Goal: Task Accomplishment & Management: Manage account settings

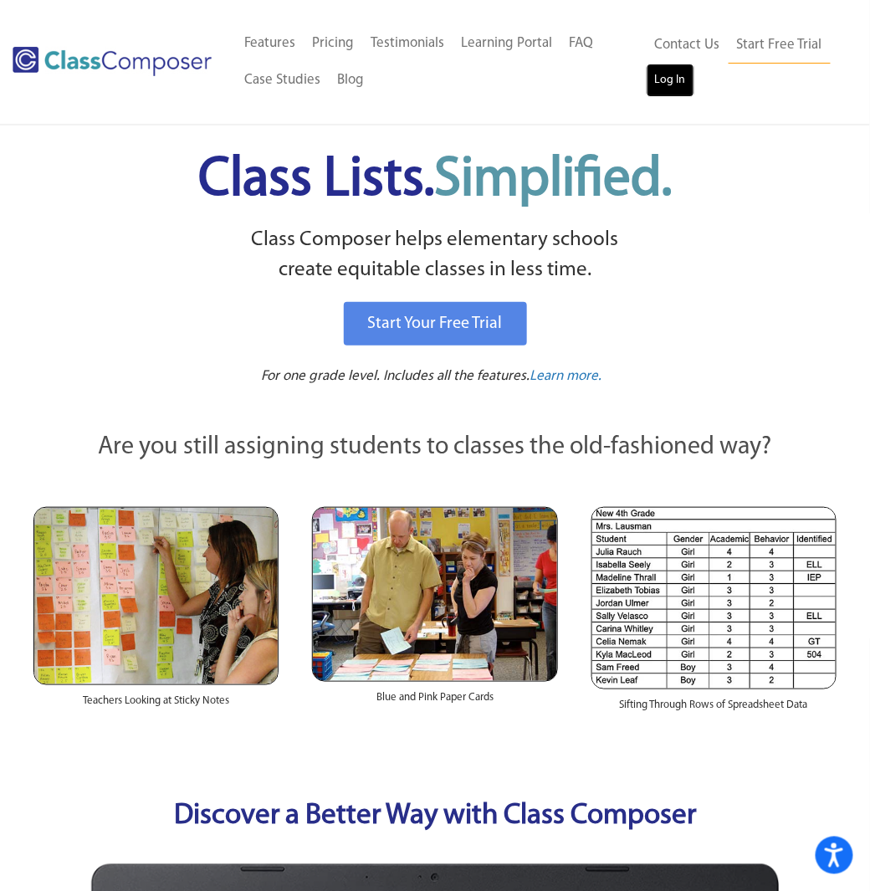
click at [677, 81] on link "Log In" at bounding box center [671, 80] width 48 height 33
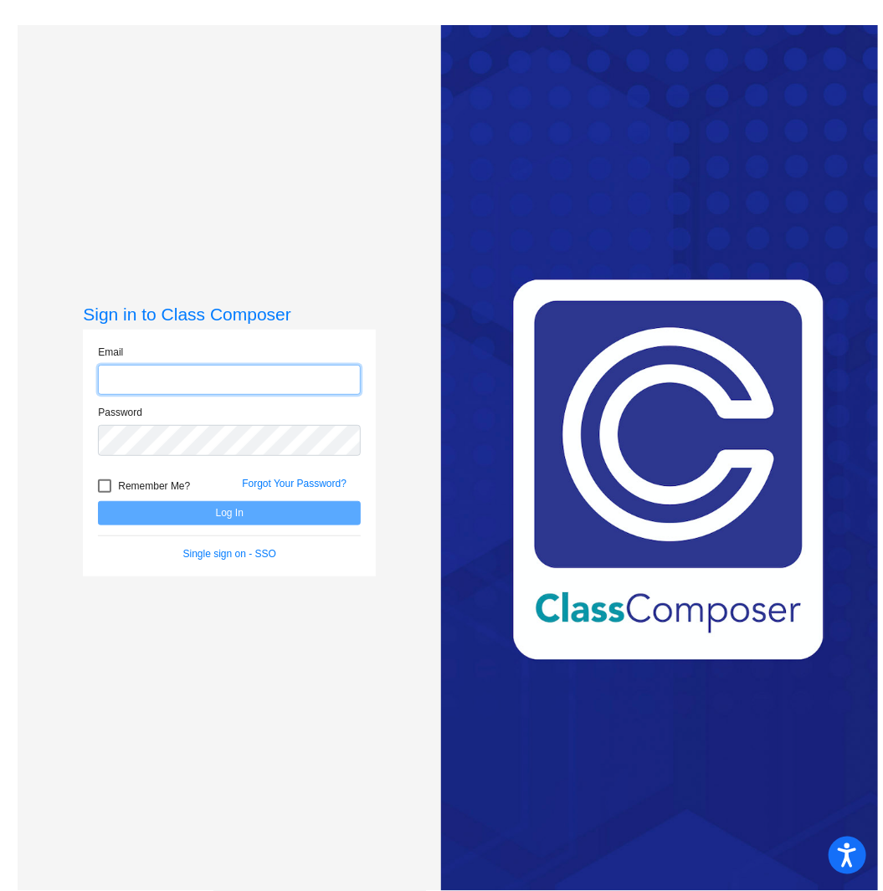
type input "[PERSON_NAME][EMAIL_ADDRESS][PERSON_NAME][DOMAIN_NAME]"
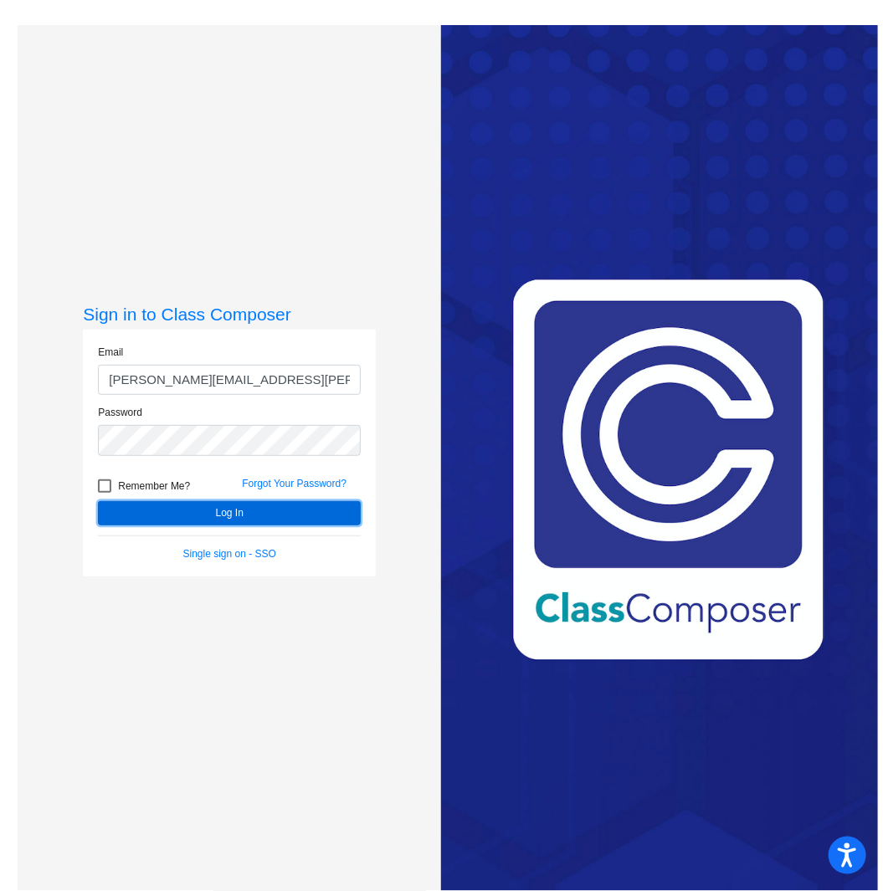
click at [214, 509] on button "Log In" at bounding box center [229, 513] width 263 height 24
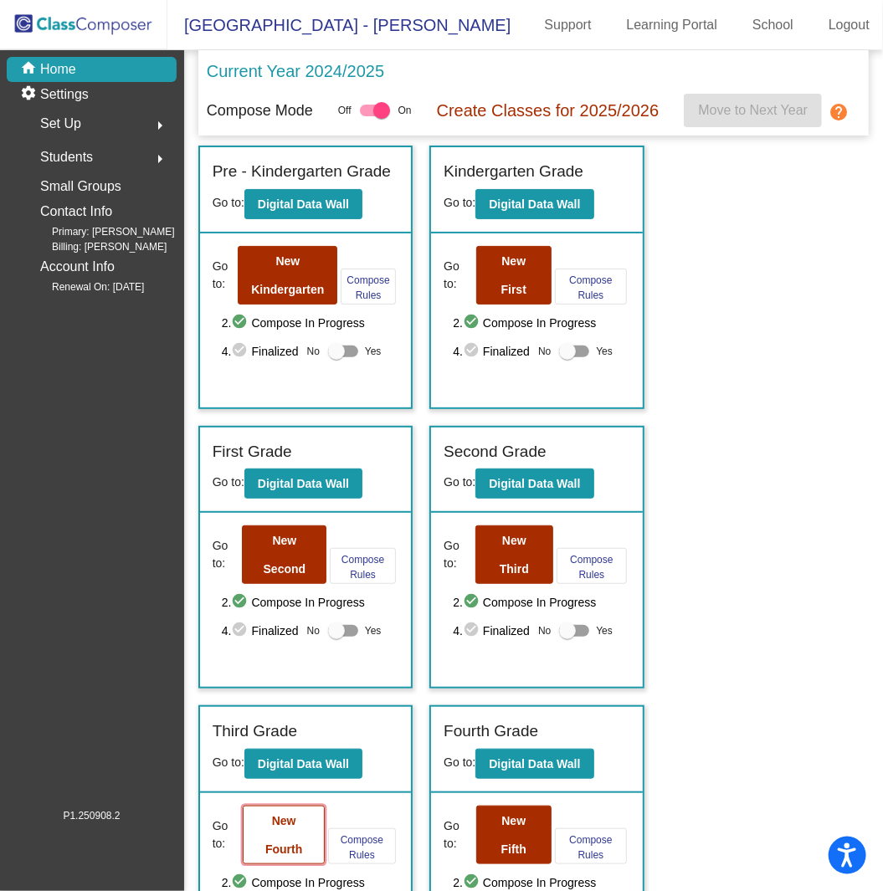
click at [268, 853] on button "New Fourth" at bounding box center [284, 835] width 82 height 59
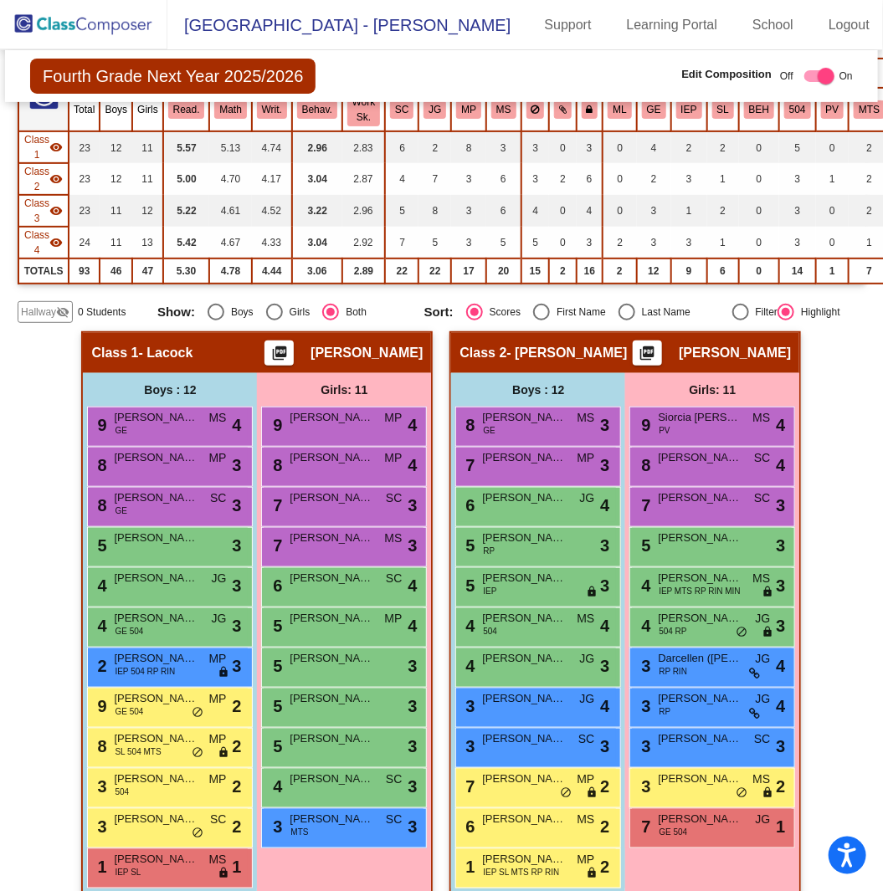
scroll to position [251, 0]
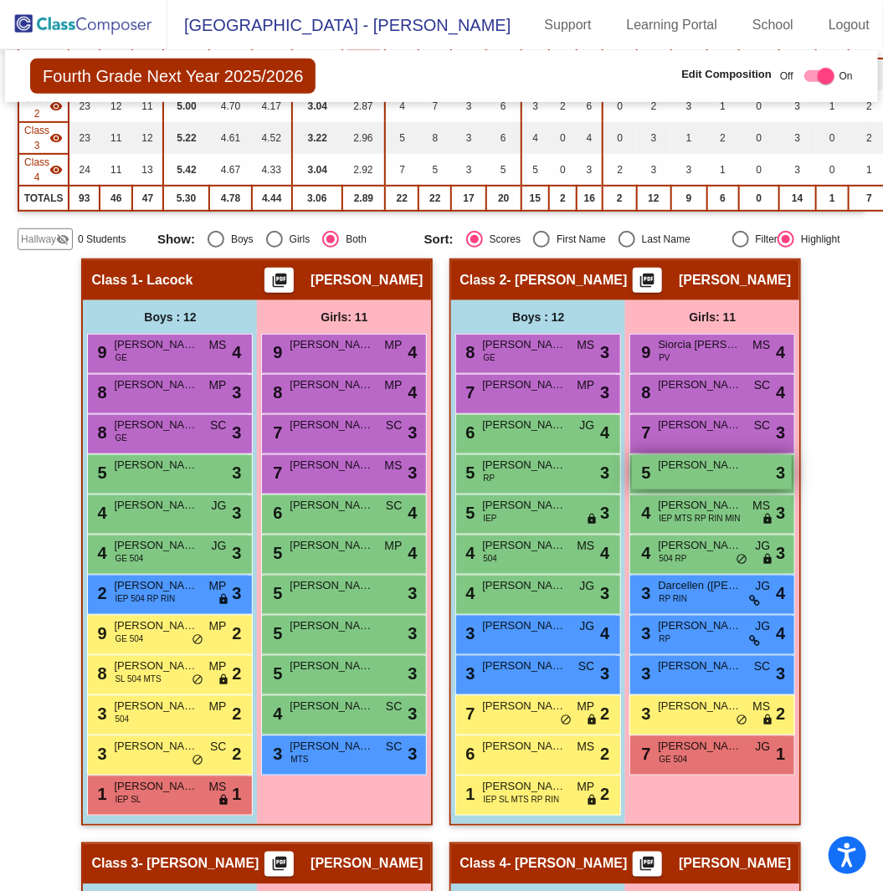
click at [695, 468] on span "[PERSON_NAME]" at bounding box center [700, 465] width 84 height 17
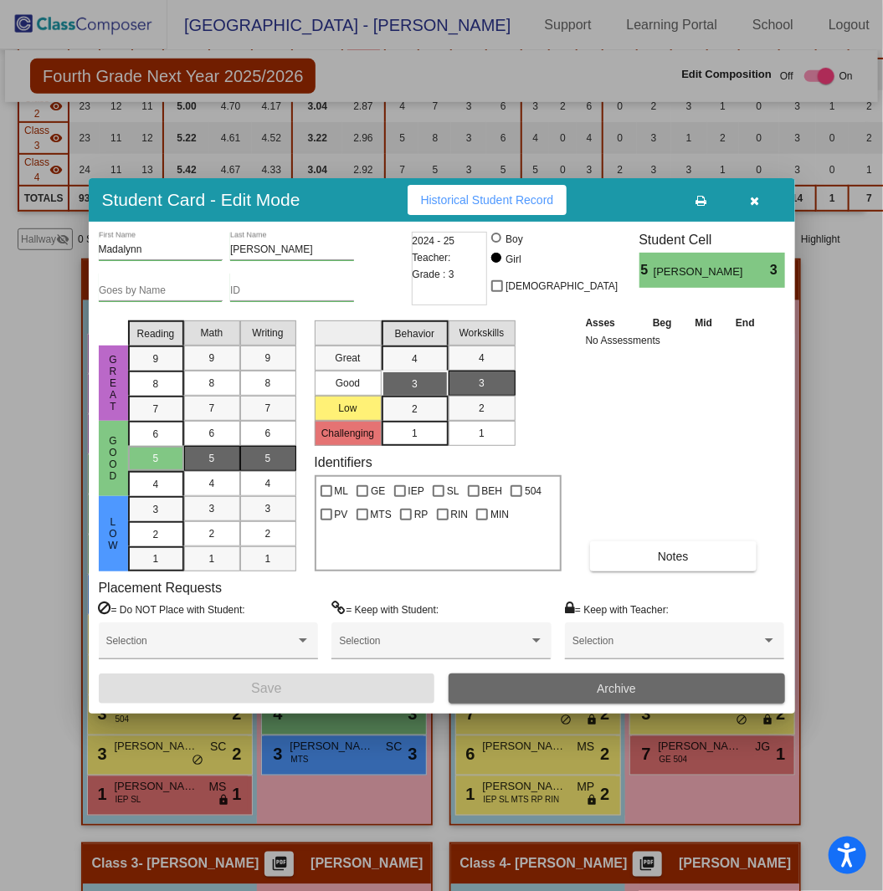
click at [608, 692] on span "Archive" at bounding box center [616, 688] width 39 height 13
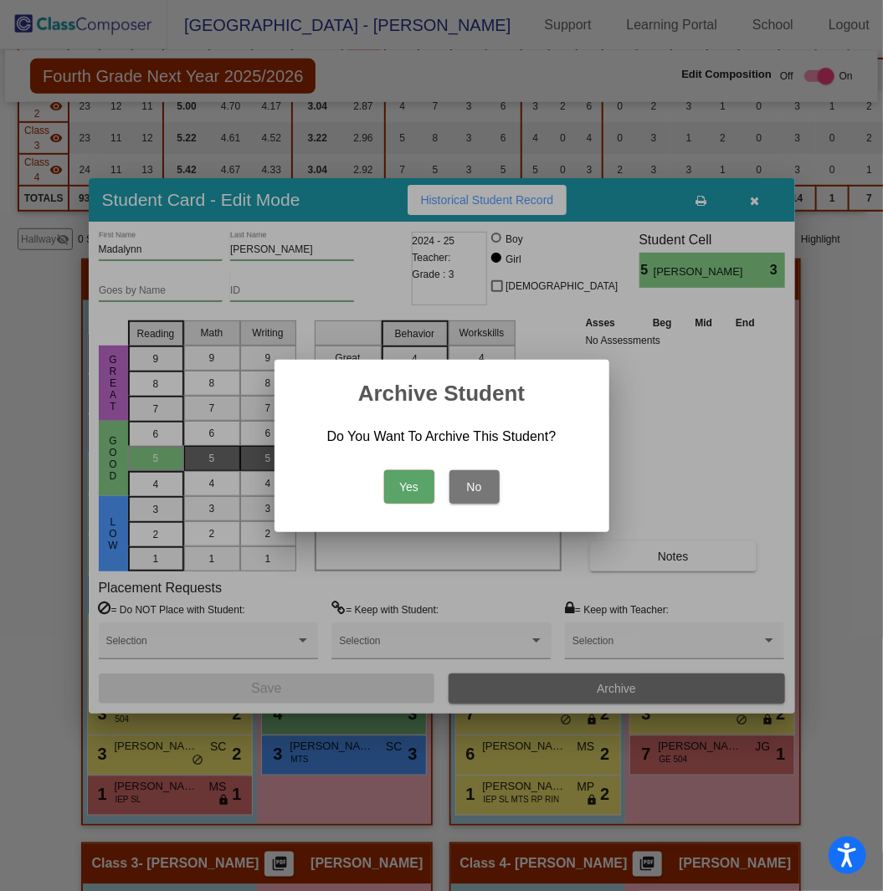
click at [415, 480] on button "Yes" at bounding box center [409, 486] width 50 height 33
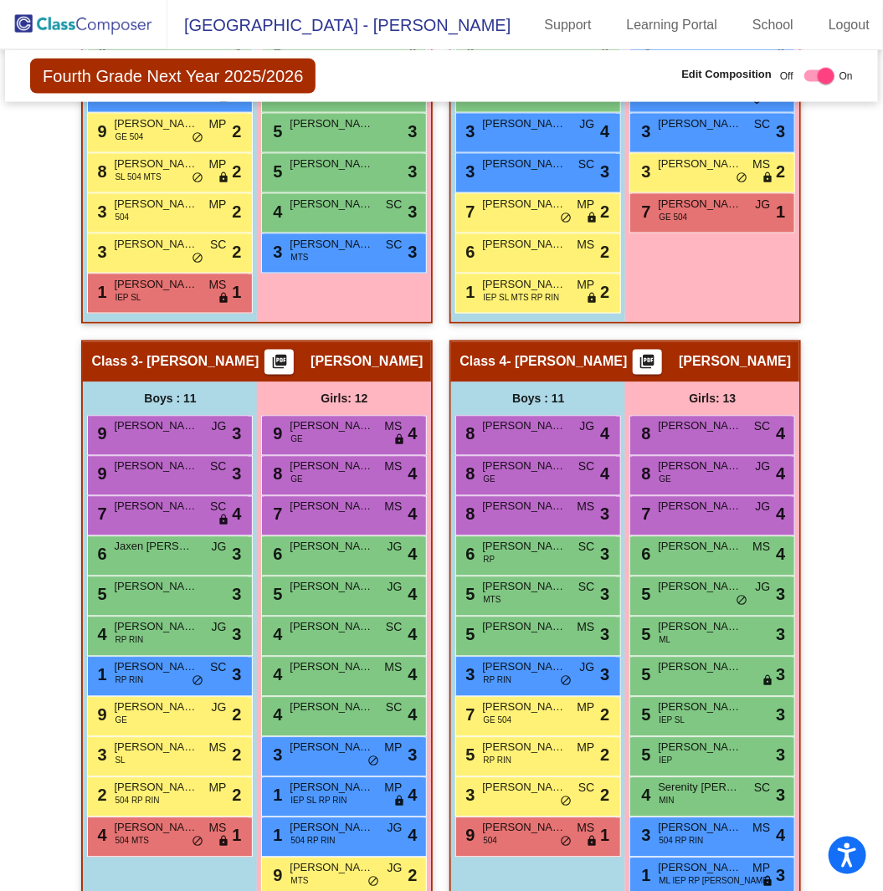
scroll to position [830, 0]
